Goal: Navigation & Orientation: Find specific page/section

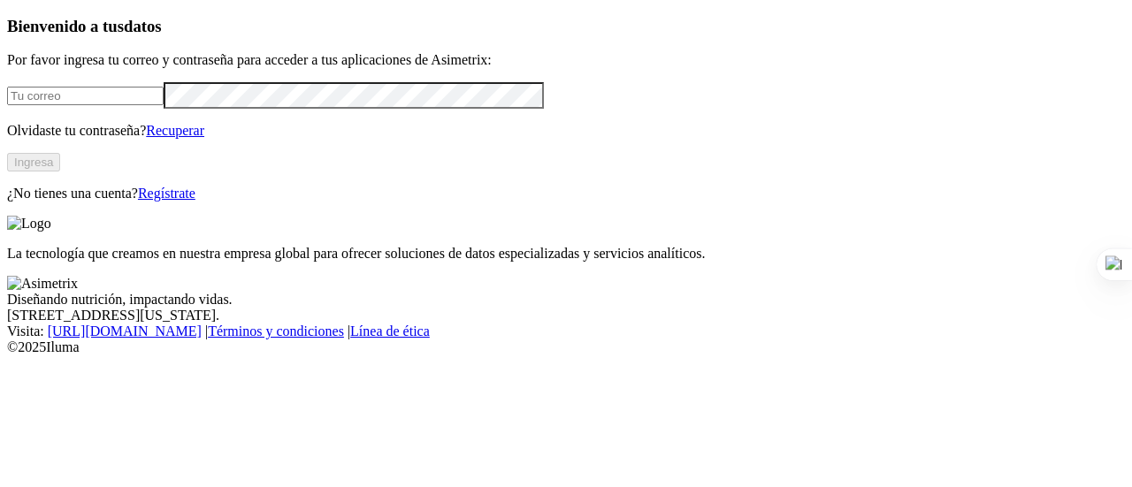
click at [63, 105] on input "email" at bounding box center [85, 96] width 156 height 19
type input "[PERSON_NAME][EMAIL_ADDRESS][PERSON_NAME][PERSON_NAME][DOMAIN_NAME]"
click at [60, 171] on button "Ingresa" at bounding box center [33, 162] width 53 height 19
